Goal: Find contact information: Obtain details needed to contact an individual or organization

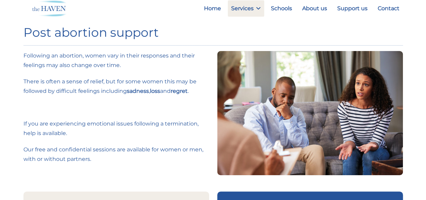
click at [181, 75] on div "Following an abortion, women vary in their responses and their feelings may als…" at bounding box center [116, 107] width 186 height 113
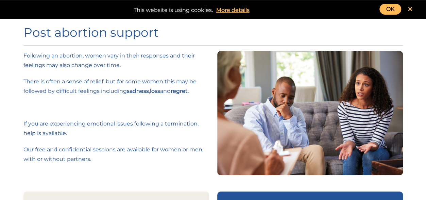
click at [410, 9] on icon at bounding box center [410, 9] width 4 height 6
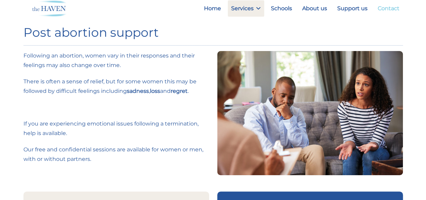
click at [385, 6] on link "Contact" at bounding box center [389, 8] width 29 height 16
